Goal: Feedback & Contribution: Contribute content

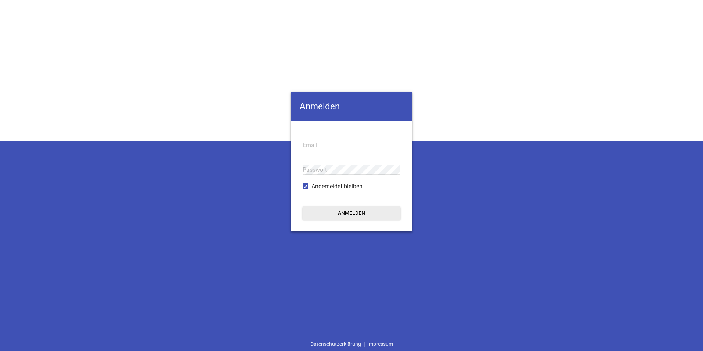
click at [331, 144] on input "email" at bounding box center [352, 145] width 98 height 10
type input "[PERSON_NAME][EMAIL_ADDRESS][PERSON_NAME][PERSON_NAME][DOMAIN_NAME]"
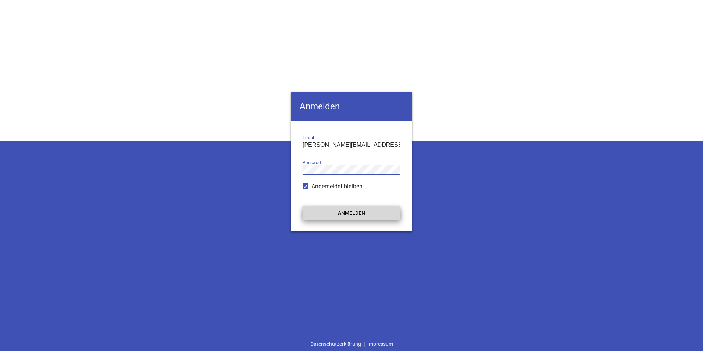
click at [353, 210] on button "Anmelden" at bounding box center [352, 212] width 98 height 13
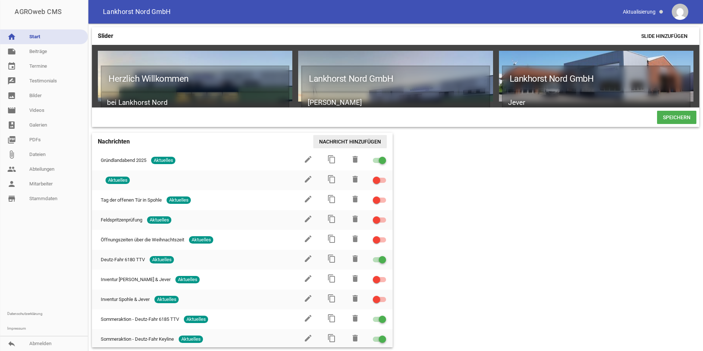
click at [361, 143] on span "Nachricht hinzufügen" at bounding box center [350, 141] width 74 height 13
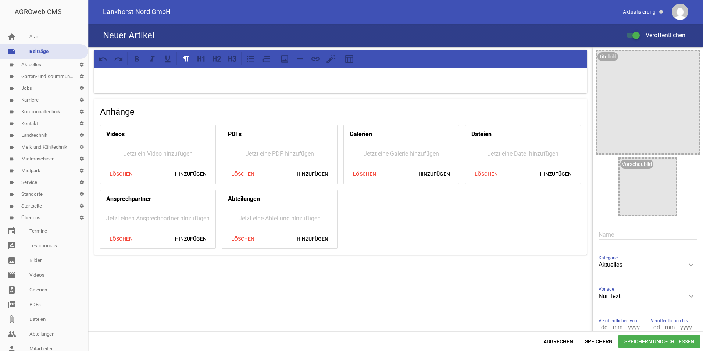
click at [34, 67] on link "label Aktuelles settings" at bounding box center [44, 65] width 88 height 12
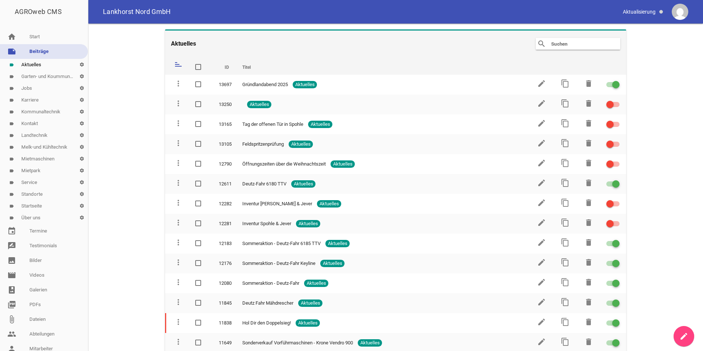
click at [687, 338] on icon "create" at bounding box center [684, 336] width 9 height 9
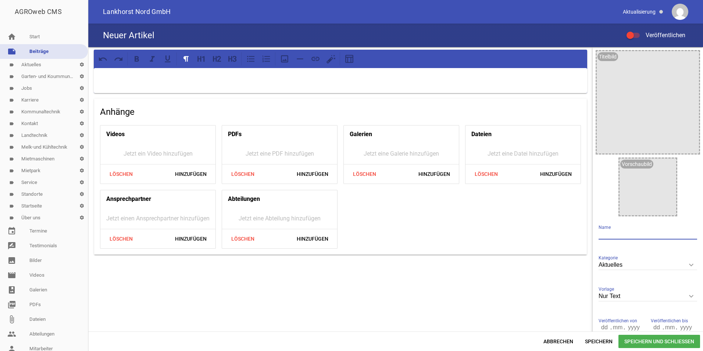
click at [607, 235] on input "text" at bounding box center [648, 234] width 99 height 10
type input "LandTageNord"
click at [660, 205] on div at bounding box center [648, 186] width 57 height 57
click at [687, 58] on icon "image" at bounding box center [691, 59] width 12 height 12
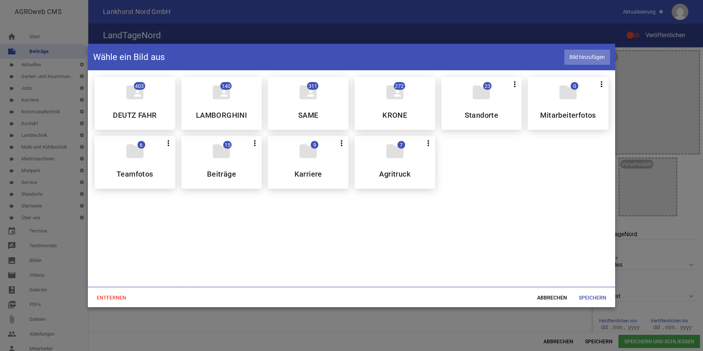
click at [591, 54] on span "Bild hinzufügen" at bounding box center [587, 57] width 46 height 15
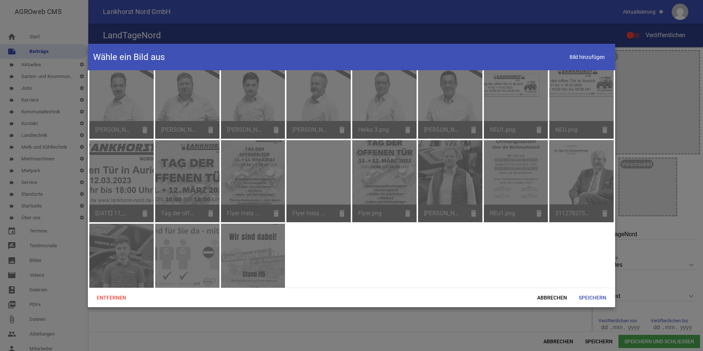
scroll to position [2478, 0]
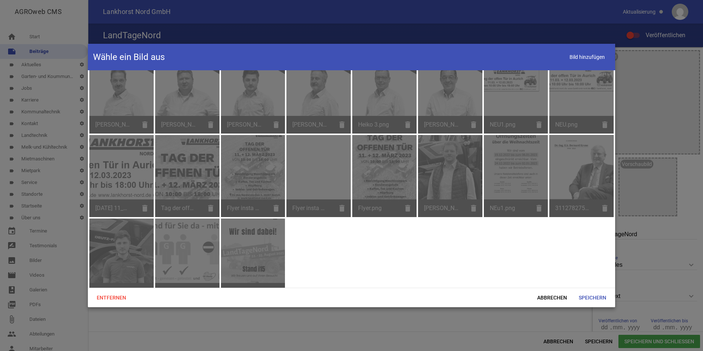
click at [249, 239] on div "Status Whatsapp, Insta etc. .png delete" at bounding box center [253, 259] width 64 height 82
click at [559, 297] on span "Abbrechen" at bounding box center [552, 297] width 42 height 13
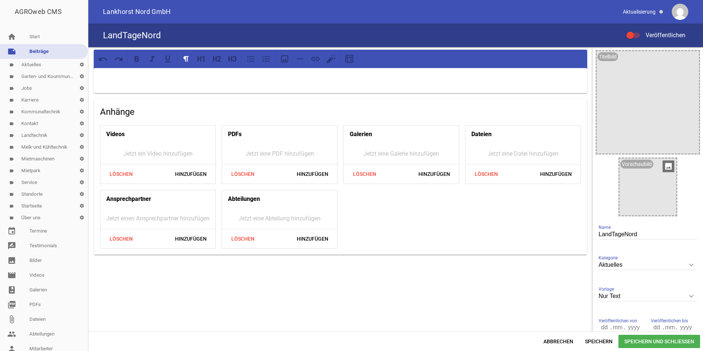
click at [665, 168] on icon "image" at bounding box center [669, 166] width 12 height 12
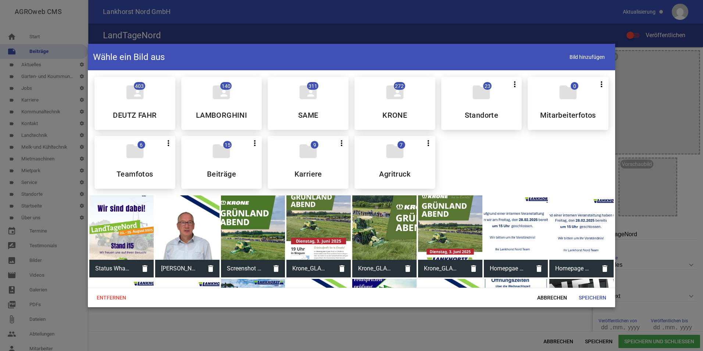
click at [124, 229] on div at bounding box center [121, 227] width 64 height 64
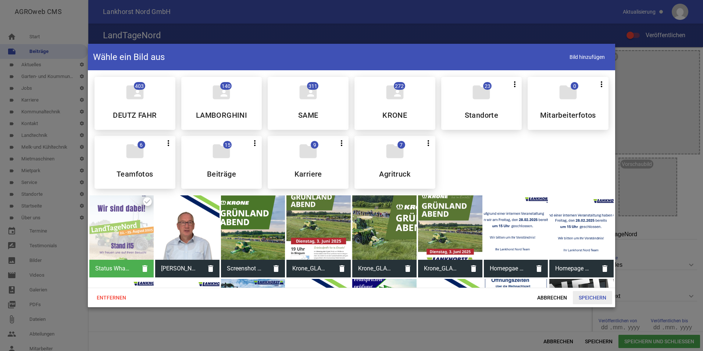
click at [590, 298] on span "Speichern" at bounding box center [592, 297] width 39 height 13
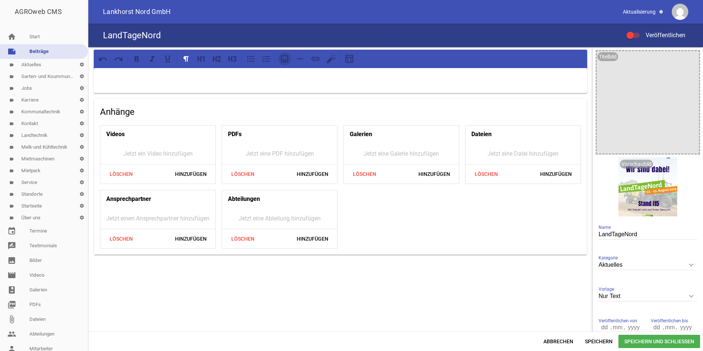
click at [286, 58] on icon at bounding box center [285, 59] width 10 height 10
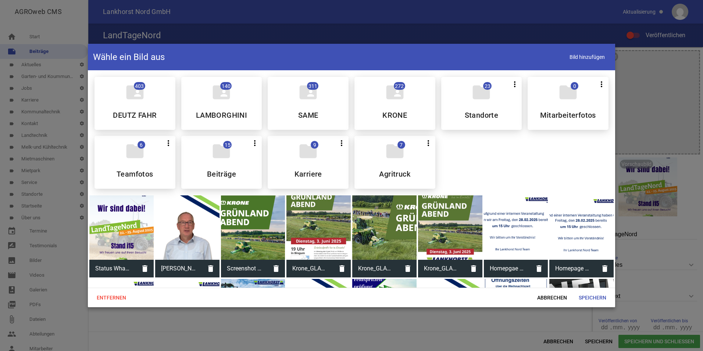
click at [127, 211] on div at bounding box center [121, 227] width 64 height 64
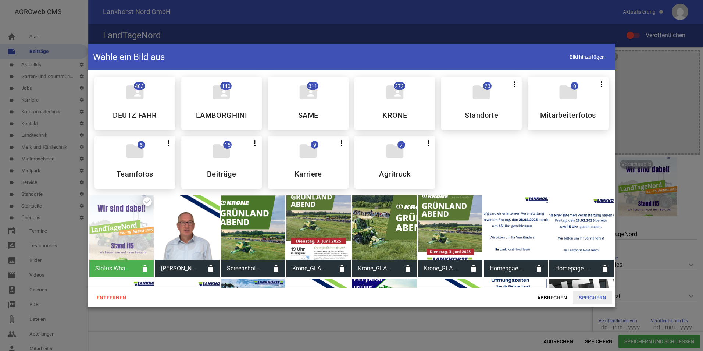
click at [607, 295] on span "Speichern" at bounding box center [592, 297] width 39 height 13
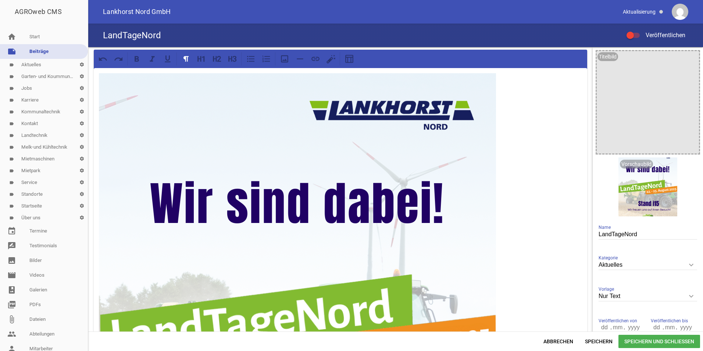
click at [640, 342] on span "Speichern und Schließen" at bounding box center [659, 341] width 82 height 13
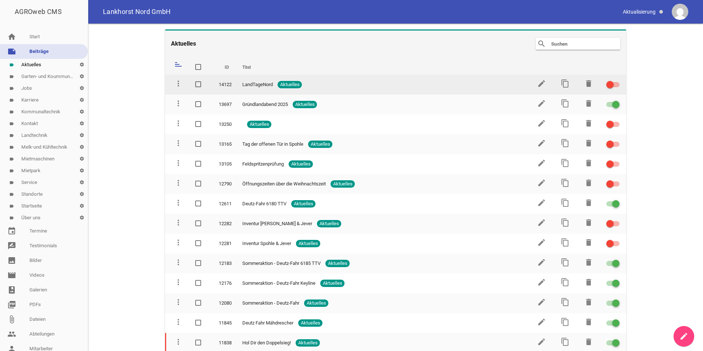
click at [606, 85] on div at bounding box center [609, 84] width 7 height 7
click at [617, 80] on input "checkbox" at bounding box center [617, 80] width 0 height 0
